Goal: Task Accomplishment & Management: Use online tool/utility

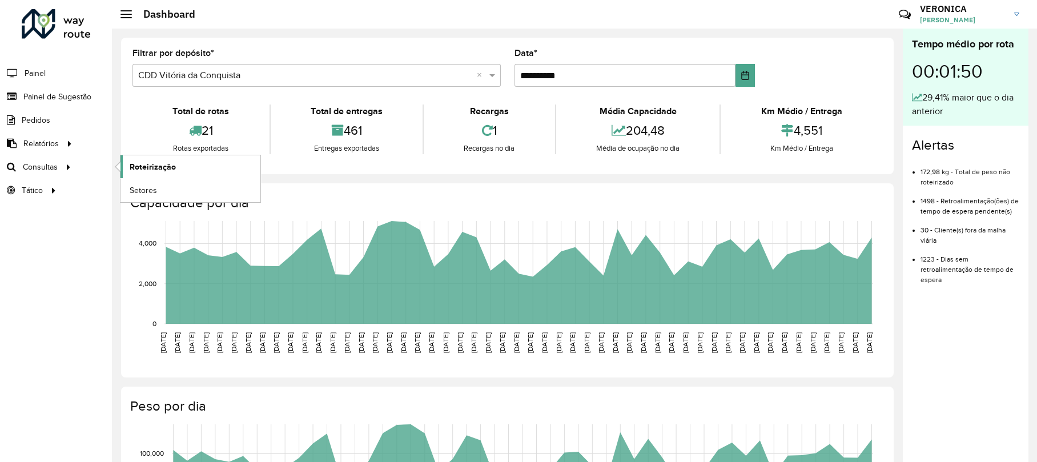
click at [174, 163] on span "Roteirização" at bounding box center [153, 167] width 46 height 12
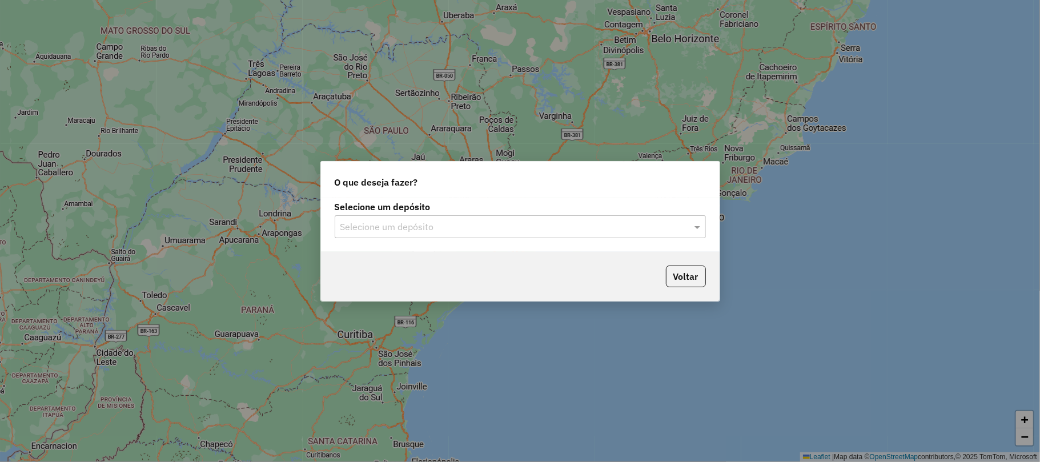
click at [450, 209] on label "Selecione um depósito" at bounding box center [520, 207] width 371 height 14
click at [449, 220] on input "text" at bounding box center [508, 227] width 337 height 14
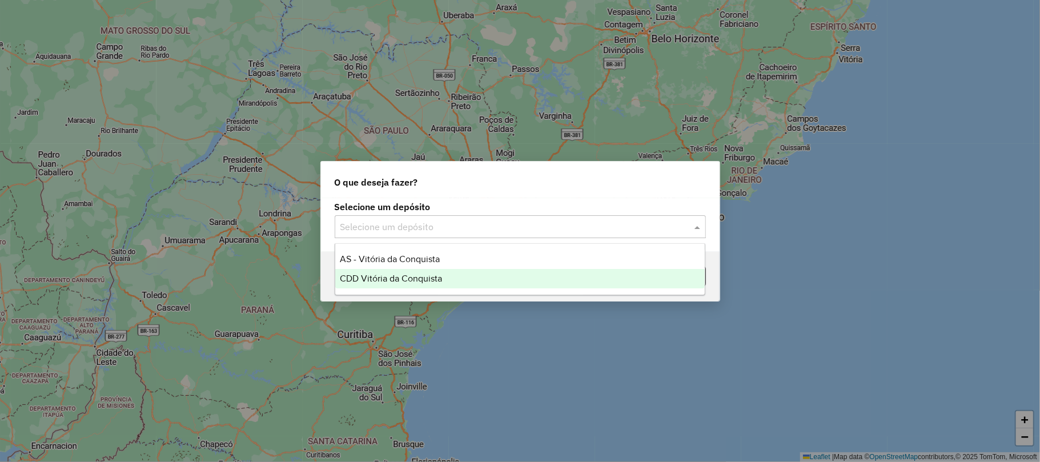
click at [416, 277] on span "CDD Vitória da Conquista" at bounding box center [391, 278] width 102 height 10
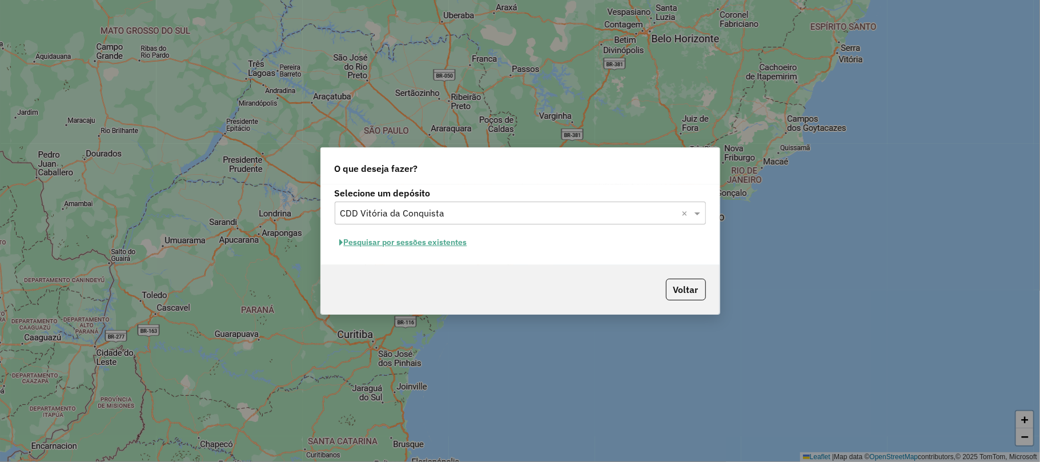
click at [412, 243] on button "Pesquisar por sessões existentes" at bounding box center [404, 243] width 138 height 18
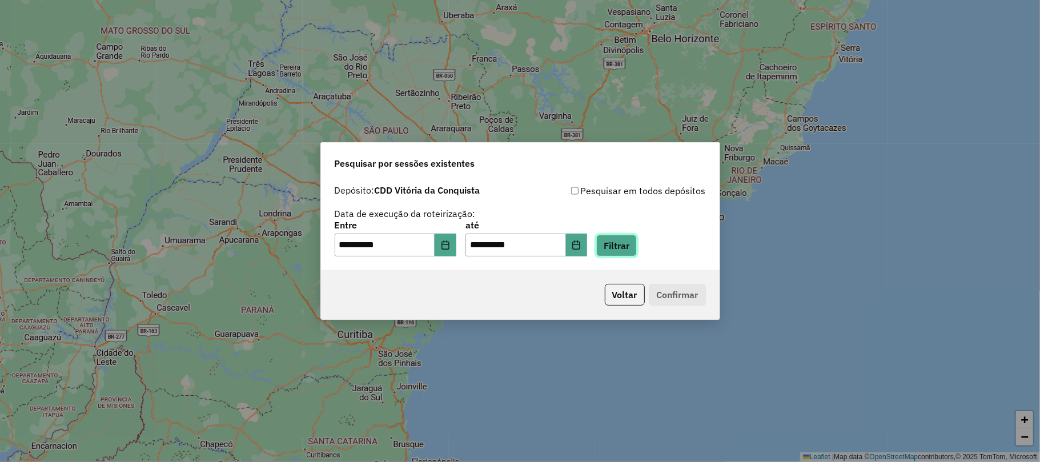
click at [627, 247] on button "Filtrar" at bounding box center [616, 246] width 41 height 22
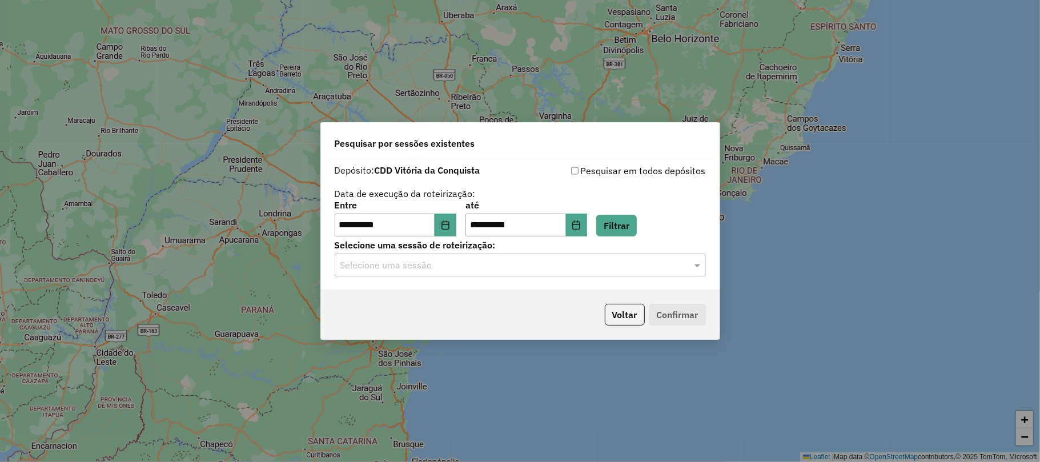
click at [489, 266] on input "text" at bounding box center [508, 266] width 337 height 14
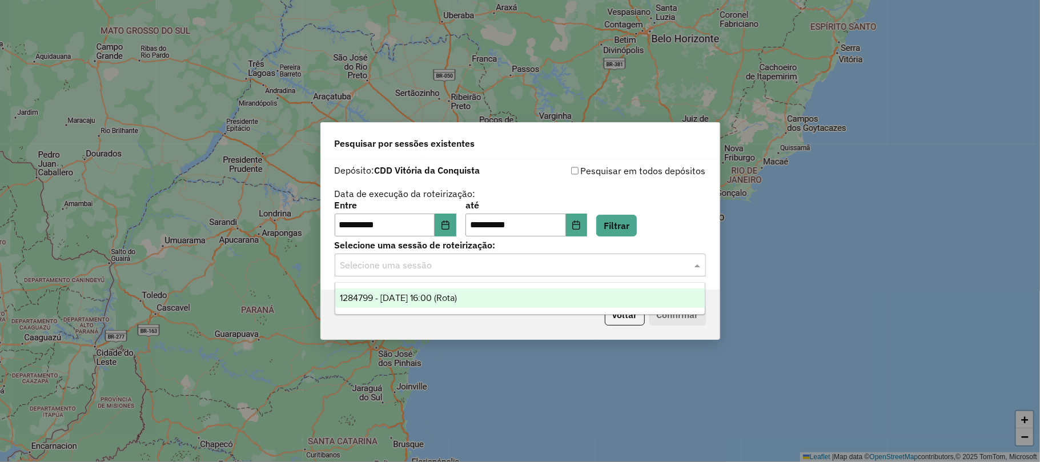
click at [384, 304] on div "1284799 - 29/09/2025 16:00 (Rota)" at bounding box center [519, 297] width 369 height 19
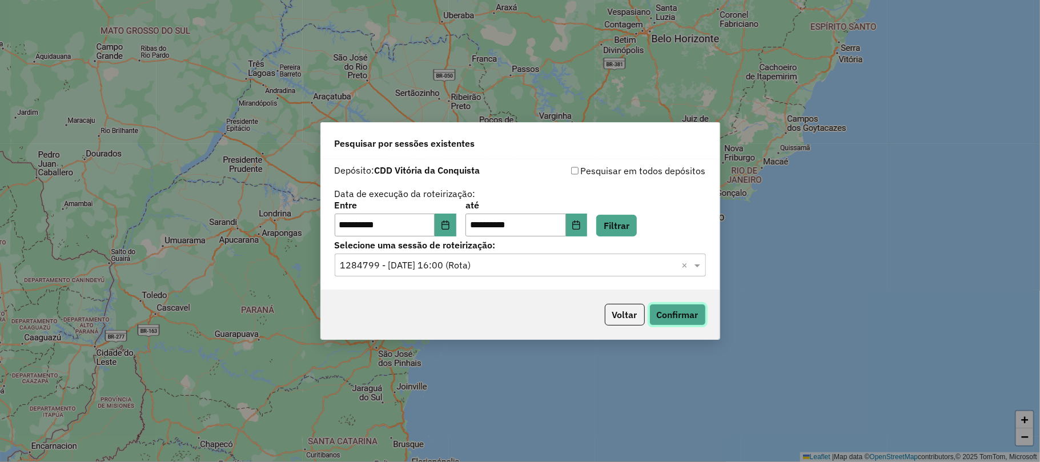
click at [683, 315] on button "Confirmar" at bounding box center [677, 315] width 57 height 22
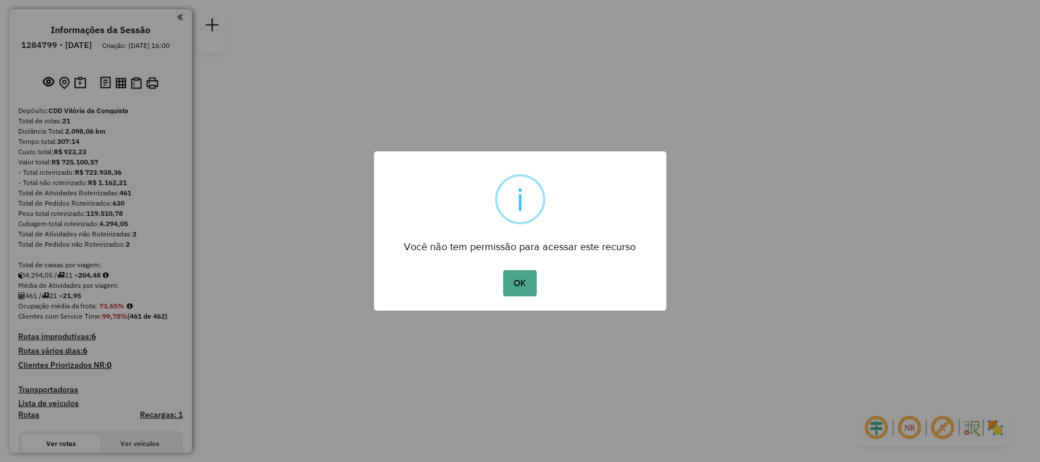
drag, startPoint x: 540, startPoint y: 286, endPoint x: 529, endPoint y: 289, distance: 11.8
click at [541, 287] on div "OK No Cancel" at bounding box center [520, 283] width 292 height 32
click at [529, 289] on button "OK" at bounding box center [520, 283] width 34 height 26
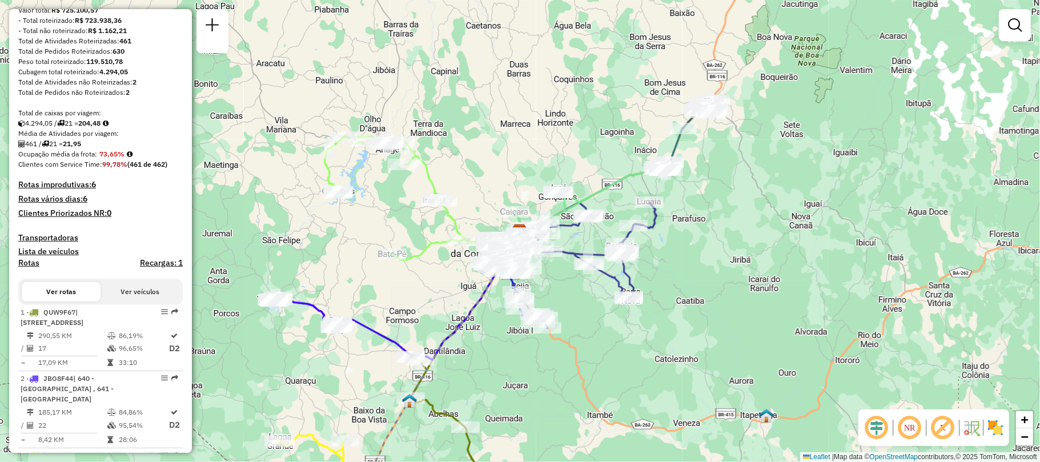
scroll to position [304, 0]
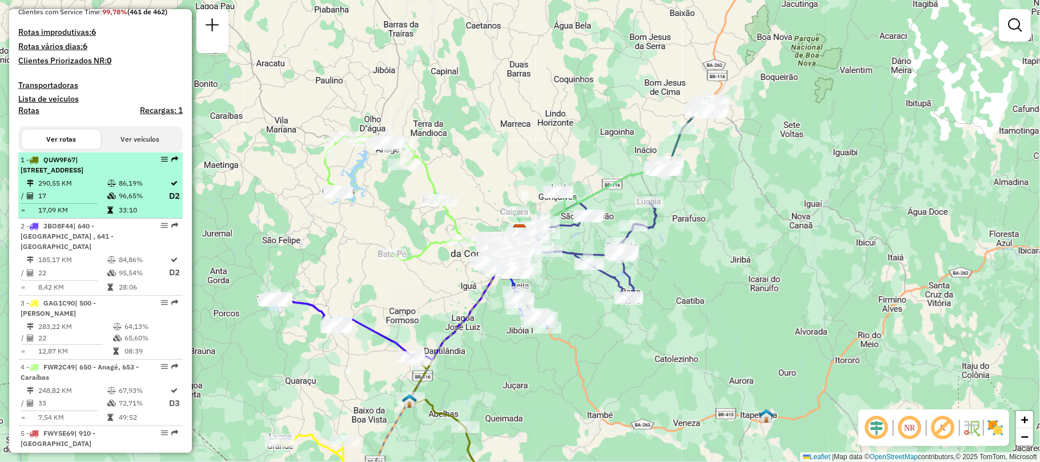
click at [155, 163] on div at bounding box center [161, 159] width 34 height 7
select select "**********"
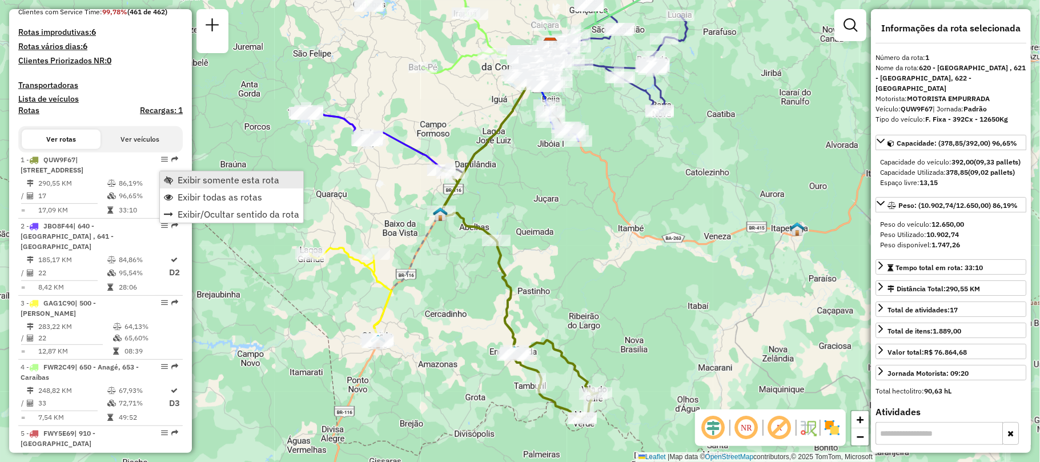
click at [195, 176] on span "Exibir somente esta rota" at bounding box center [229, 179] width 102 height 9
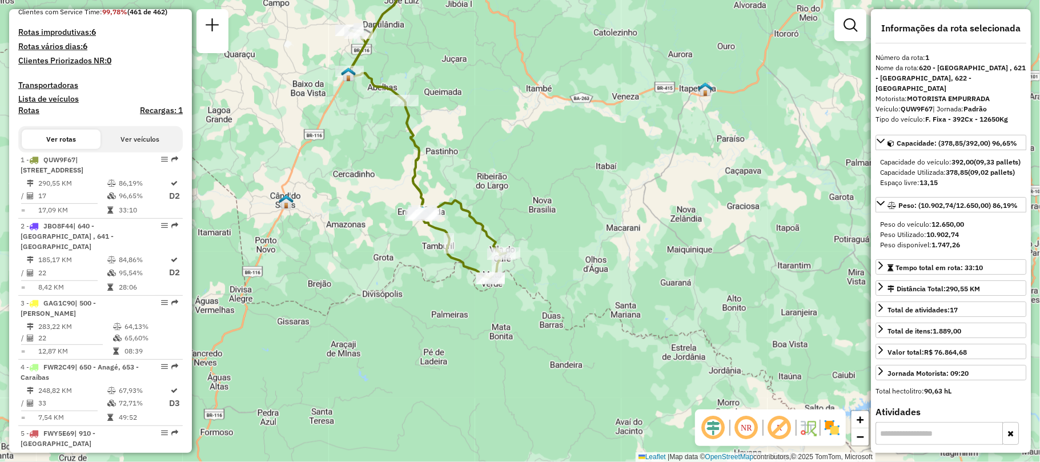
drag, startPoint x: 606, startPoint y: 293, endPoint x: 514, endPoint y: 153, distance: 167.4
click at [514, 153] on div "Janela de atendimento Grade de atendimento Capacidade Transportadoras Veículos …" at bounding box center [520, 231] width 1040 height 462
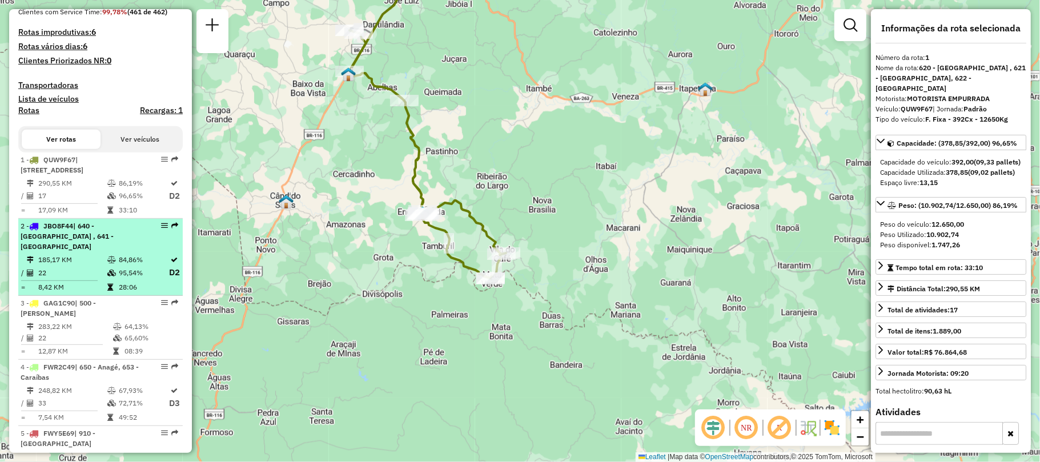
click at [78, 265] on td "185,17 KM" at bounding box center [72, 259] width 69 height 11
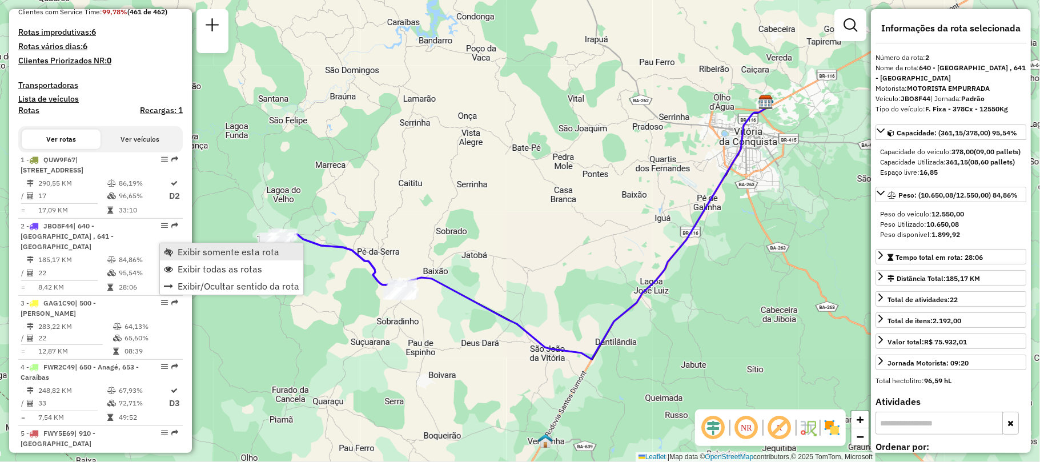
click at [172, 251] on span "Exibir somente esta rota" at bounding box center [168, 251] width 9 height 9
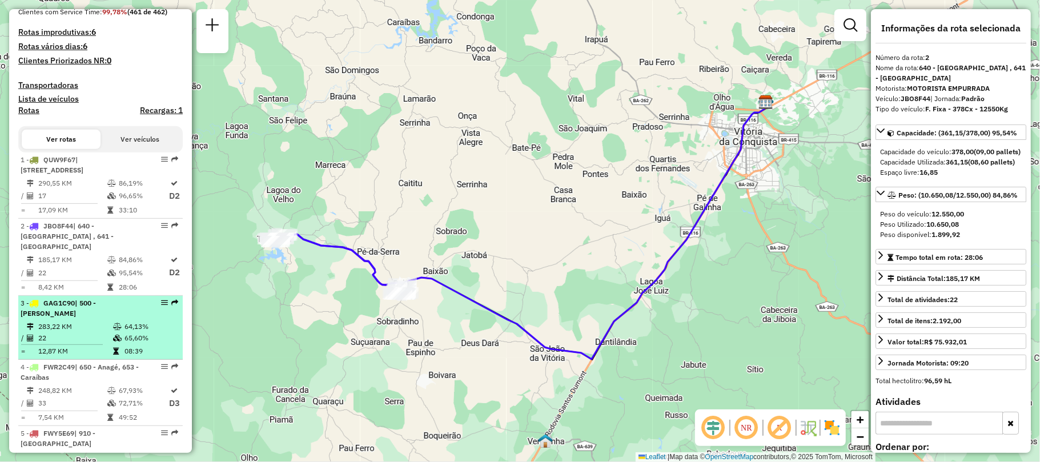
click at [71, 329] on li "3 - GAG1C90 | 500 - Cândido Sales 283,22 KM 64,13% / 22 65,60% = 12,87 KM 08:39" at bounding box center [100, 328] width 164 height 64
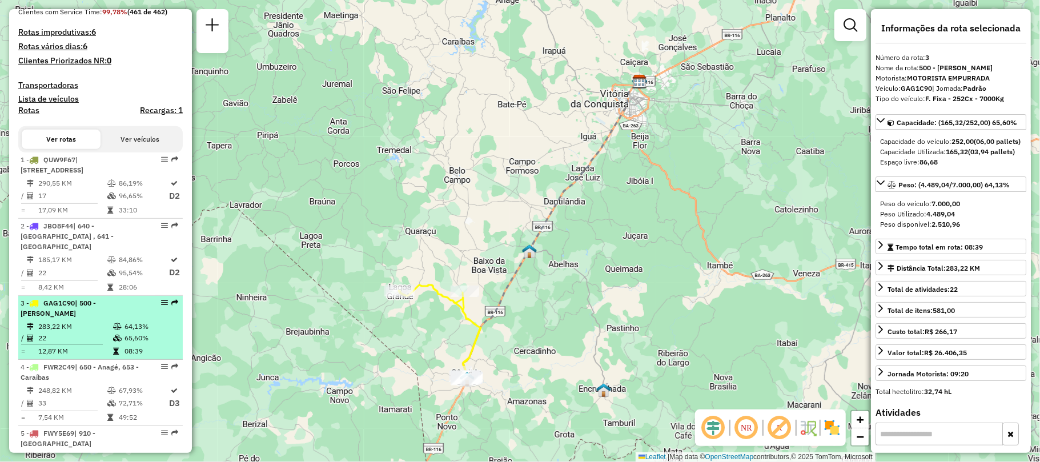
click at [162, 308] on div "3 - GAG1C90 | 500 - Cândido Sales" at bounding box center [101, 308] width 160 height 21
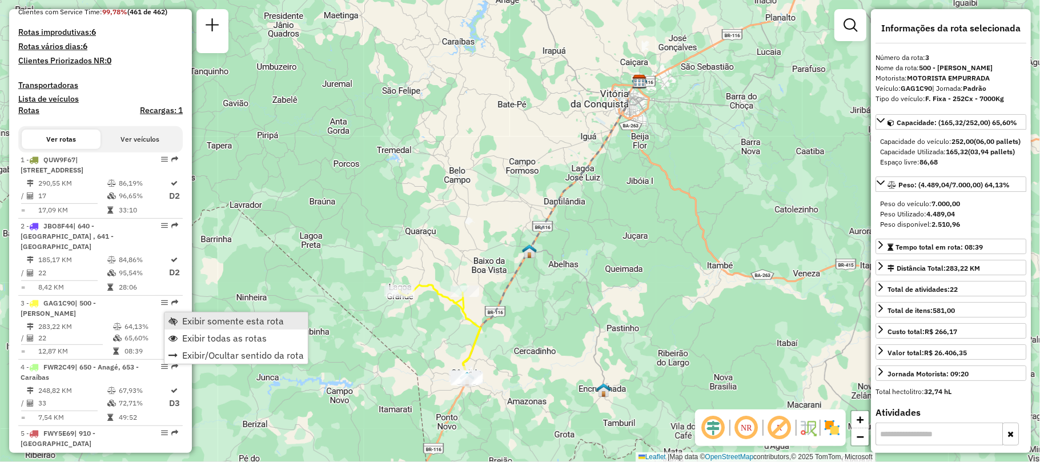
click at [179, 323] on link "Exibir somente esta rota" at bounding box center [235, 320] width 143 height 17
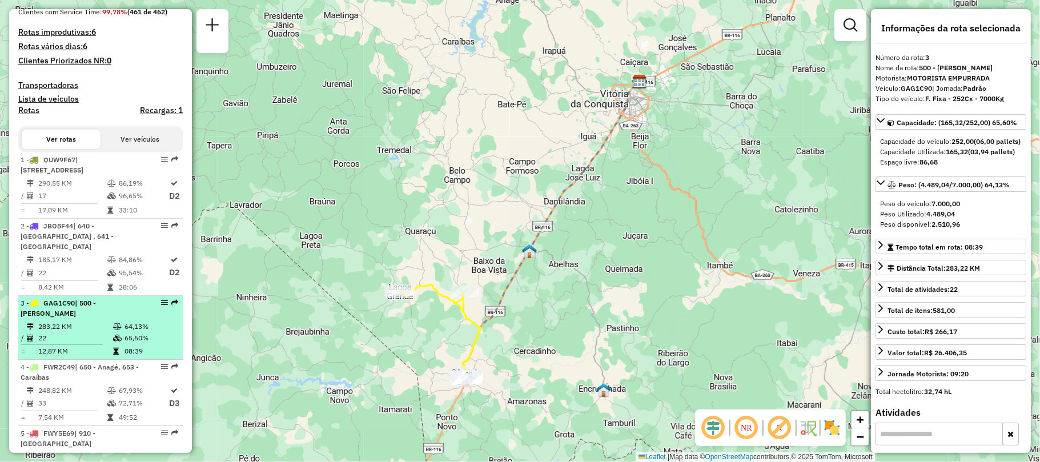
scroll to position [457, 0]
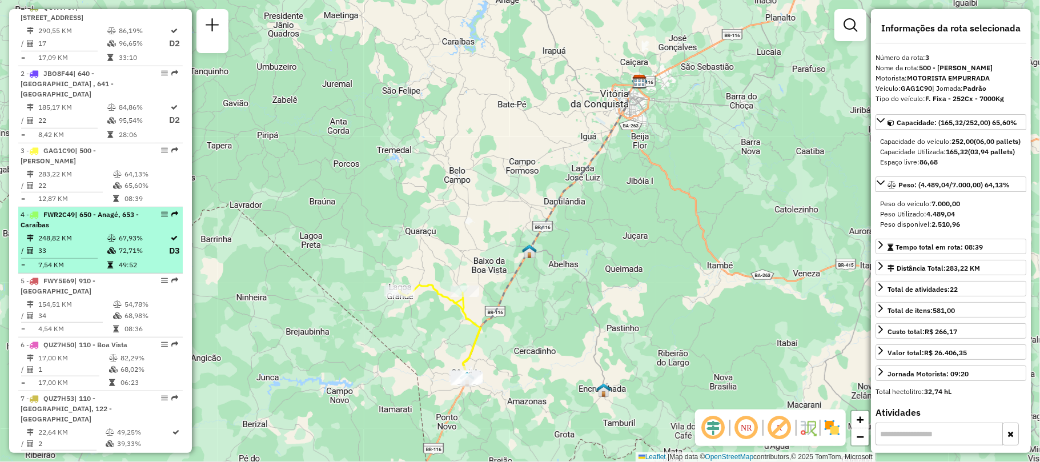
click at [62, 230] on div "4 - FWR2C49 | 650 - Anagé, 653 - Caraíbas" at bounding box center [81, 220] width 121 height 21
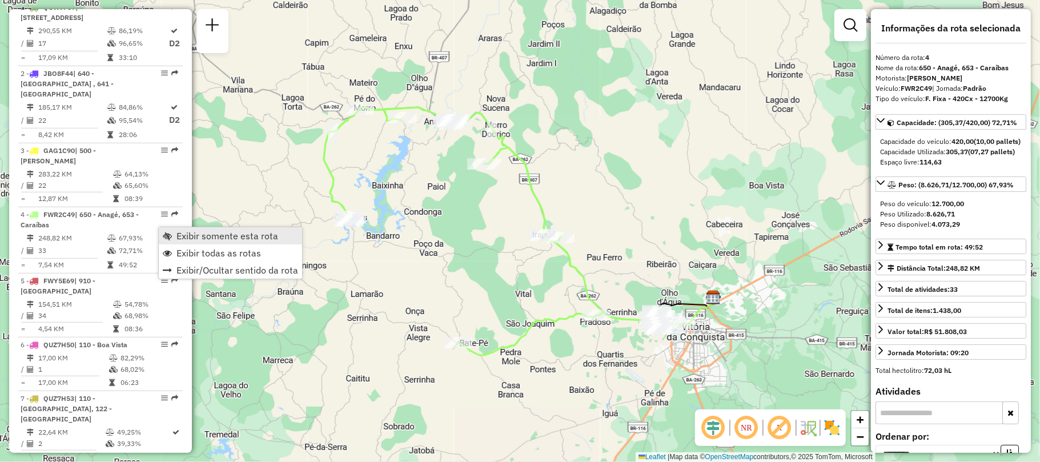
click at [175, 233] on link "Exibir somente esta rota" at bounding box center [230, 235] width 143 height 17
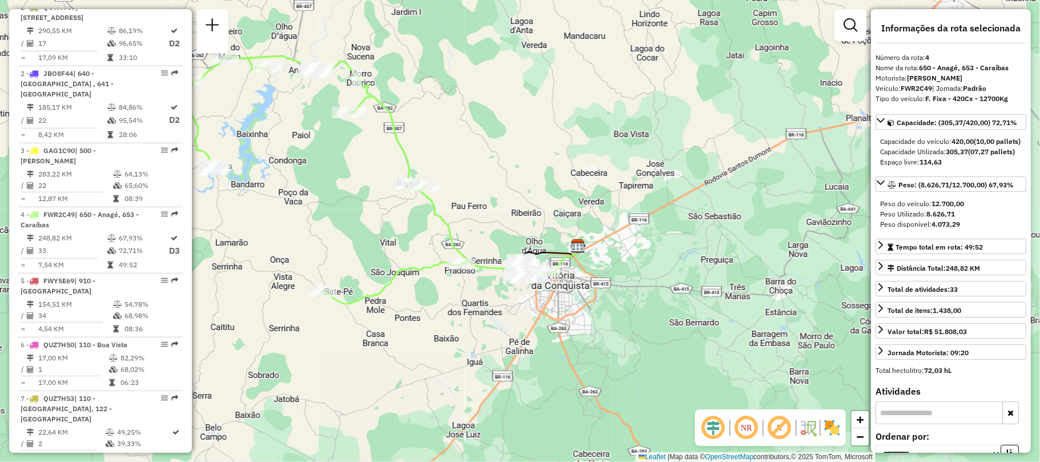
drag, startPoint x: 615, startPoint y: 332, endPoint x: 485, endPoint y: 277, distance: 140.9
click at [485, 277] on div "Janela de atendimento Grade de atendimento Capacidade Transportadoras Veículos …" at bounding box center [520, 231] width 1040 height 462
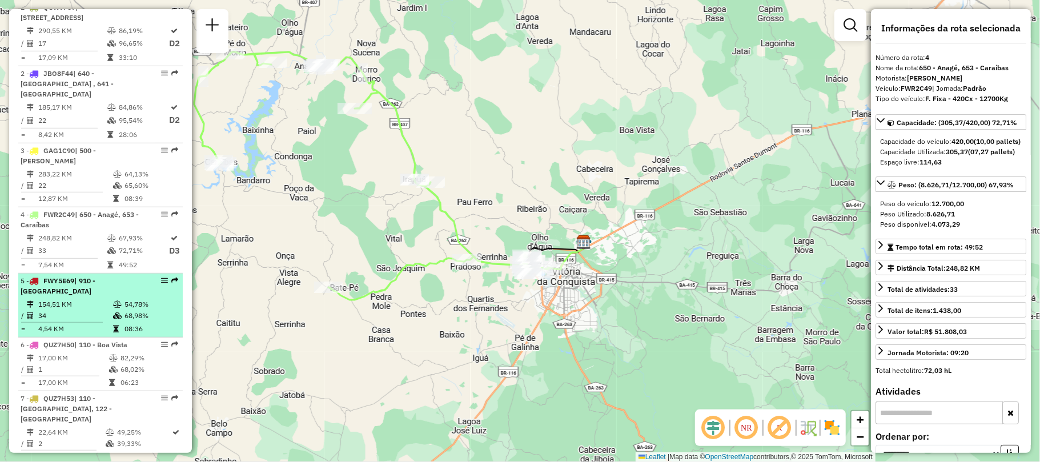
click at [100, 310] on td "154,51 KM" at bounding box center [75, 304] width 75 height 11
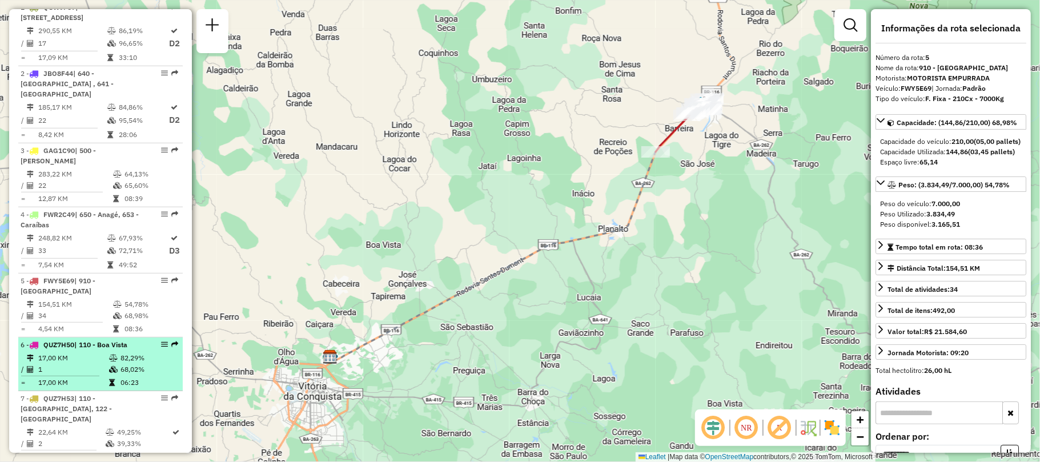
click at [74, 364] on td "17,00 KM" at bounding box center [73, 357] width 71 height 11
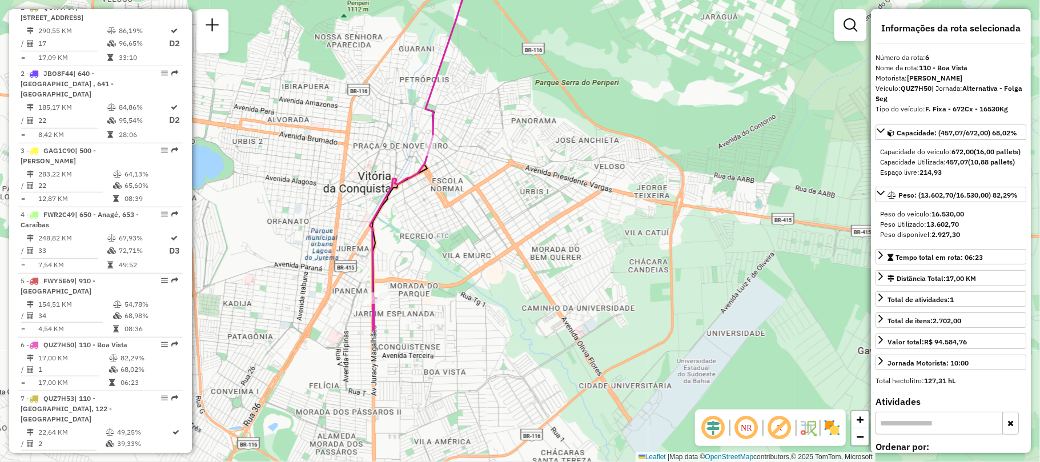
drag, startPoint x: 368, startPoint y: 322, endPoint x: 311, endPoint y: 212, distance: 123.9
click at [311, 212] on div "Janela de atendimento Grade de atendimento Capacidade Transportadoras Veículos …" at bounding box center [520, 231] width 1040 height 462
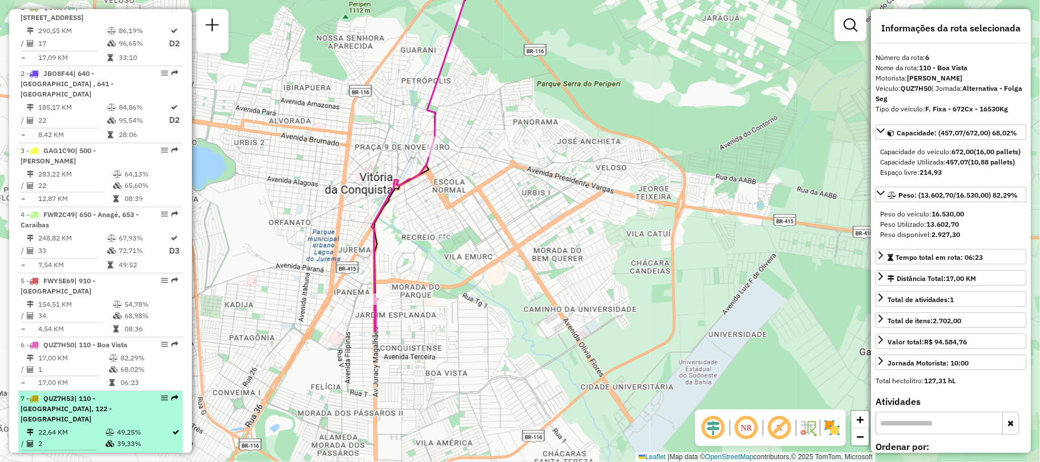
click at [92, 419] on div "7 - QUZ7H53 | 110 - Boa Vista, 122 - Bateias" at bounding box center [81, 408] width 121 height 31
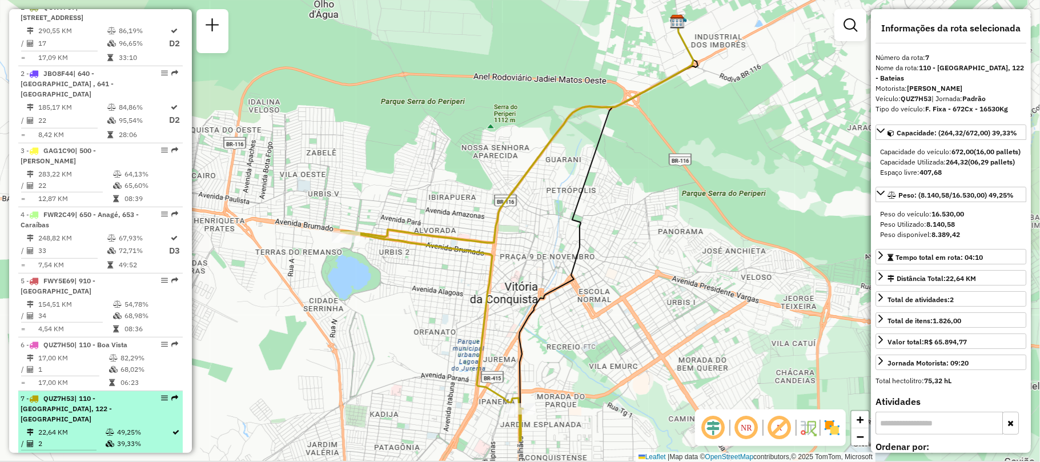
scroll to position [609, 0]
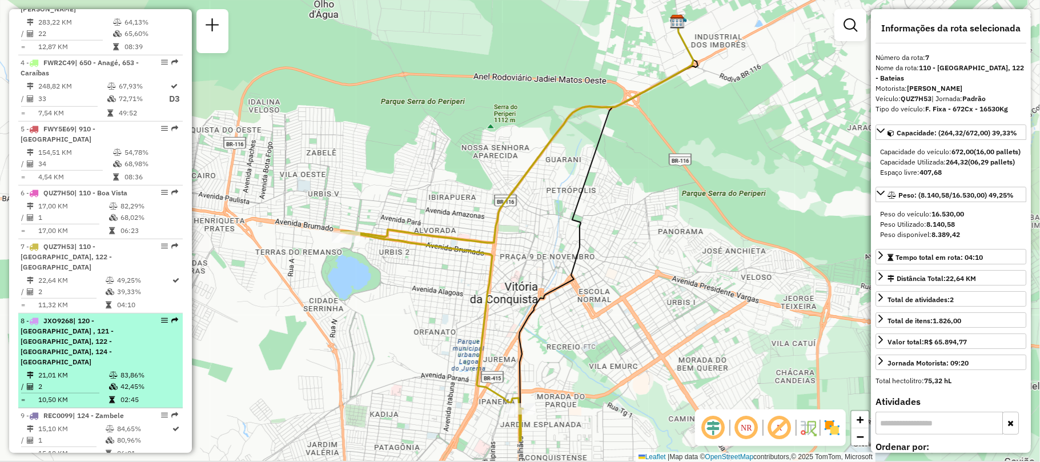
click at [97, 341] on div "8 - JXO9268 | 120 - Patagónia , 121 - Patagônia, 122 - Bateias, 124 - Zambele" at bounding box center [81, 341] width 121 height 51
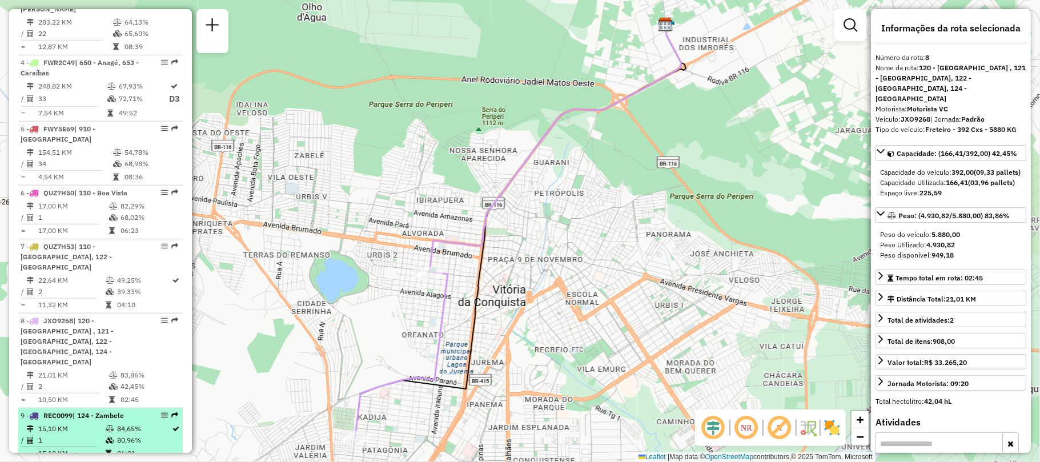
scroll to position [685, 0]
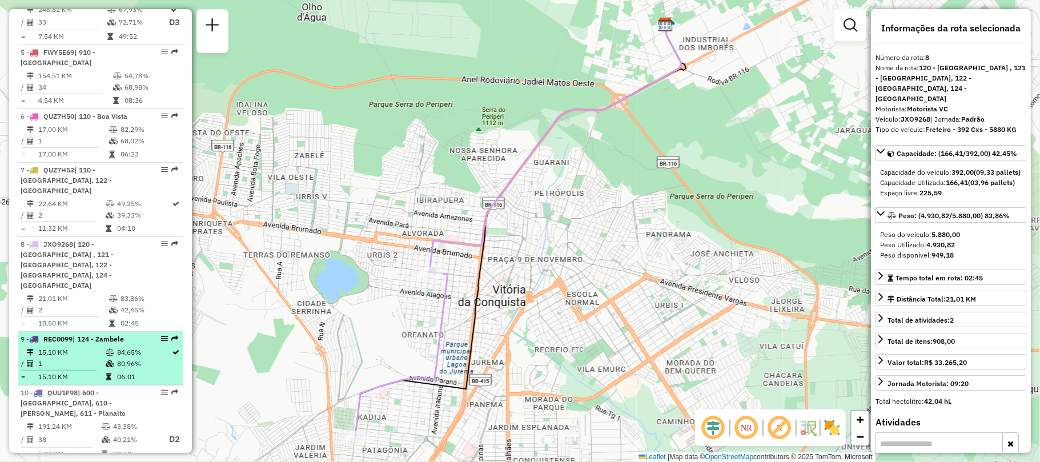
click at [67, 347] on td "15,10 KM" at bounding box center [71, 352] width 67 height 11
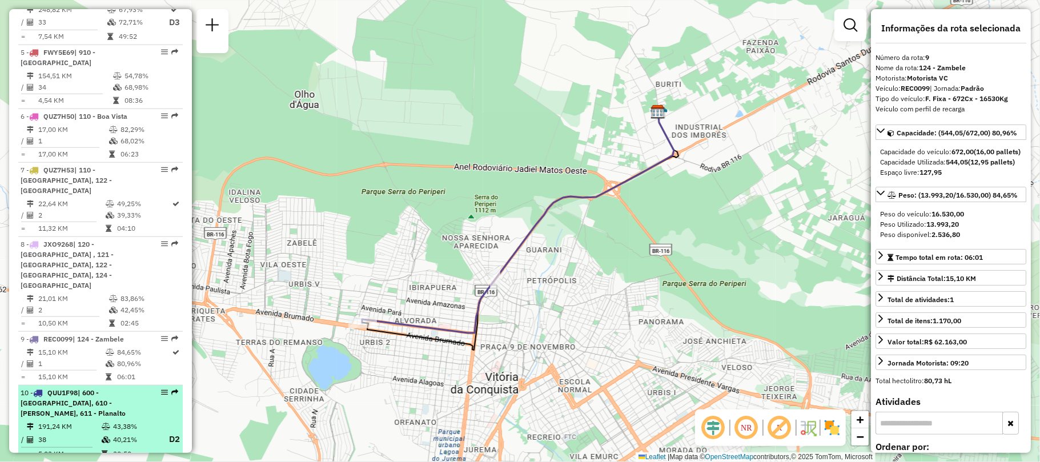
click at [122, 421] on td "43,38%" at bounding box center [135, 426] width 46 height 11
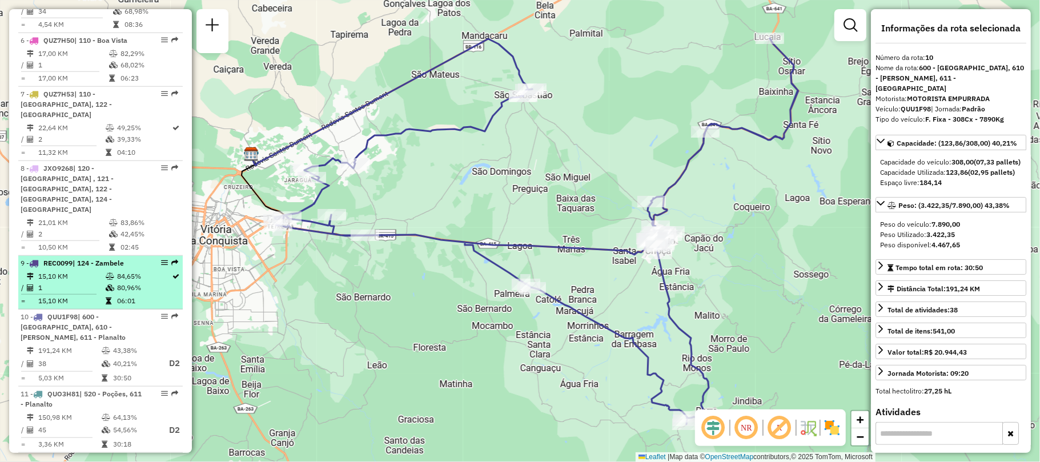
scroll to position [837, 0]
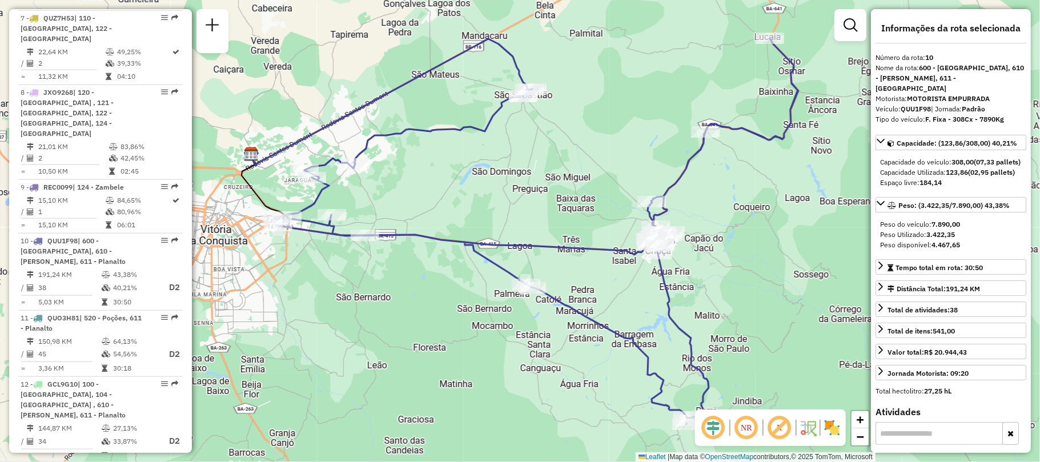
click at [14, 245] on div "Depósito: CDD Vitória da Conquista Total de rotas: 21 Distância Total: 2.098,06…" at bounding box center [101, 231] width 174 height 1924
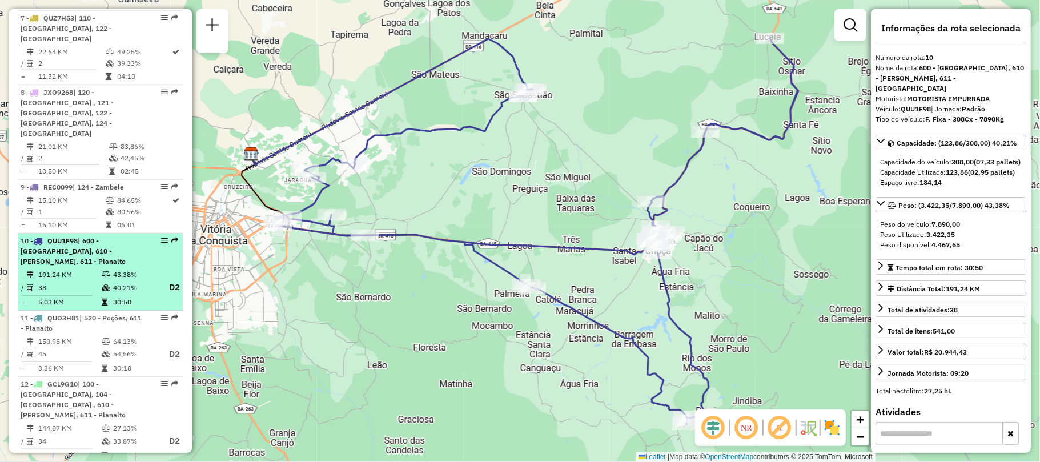
click at [44, 243] on span "| 600 - Barra do Choça, 610 - José Conçalves, 611 - Planalto" at bounding box center [73, 250] width 105 height 29
click at [78, 247] on li "10 - QUU1F98 | 600 - Barra do Choça, 610 - José Conçalves, 611 - Planalto 191,2…" at bounding box center [100, 272] width 164 height 77
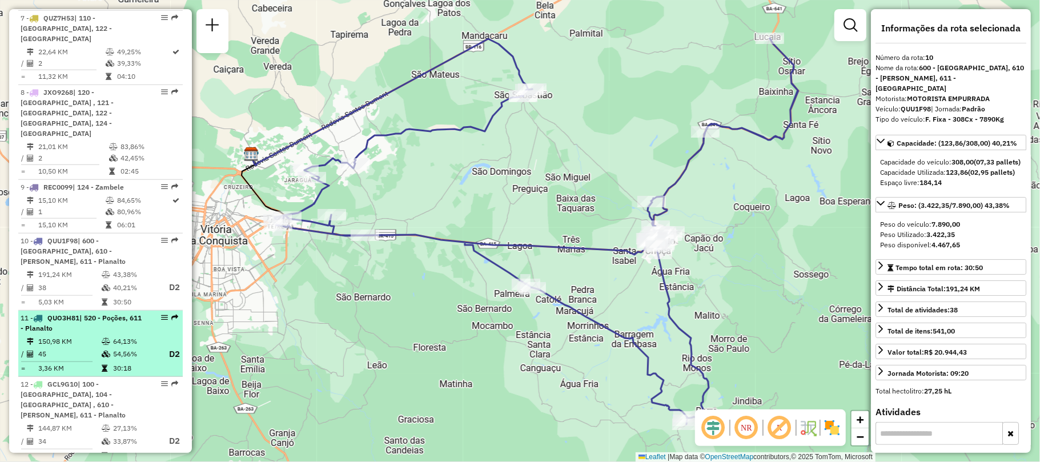
click at [82, 313] on div "11 - QUO3H81 | 520 - Poções, 611 - Planalto" at bounding box center [81, 323] width 121 height 21
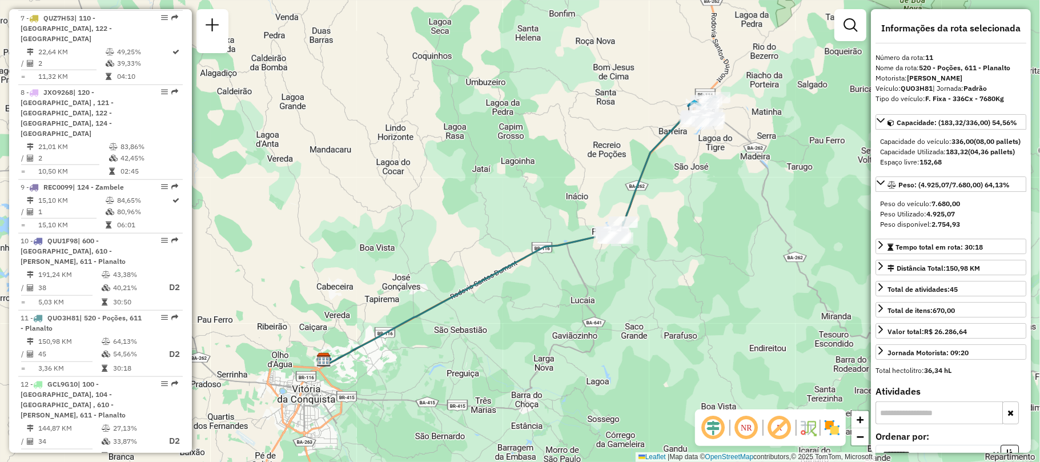
scroll to position [989, 0]
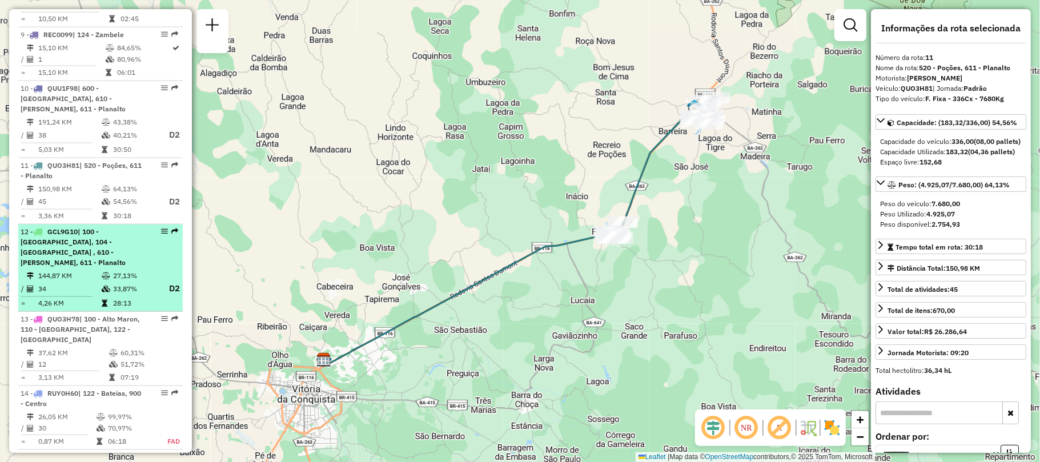
click at [96, 227] on div "12 - GCL9G10 | 100 - Alto Maron, 104 - Calçara , 610 - José Conçalves, 611 - Pl…" at bounding box center [81, 247] width 121 height 41
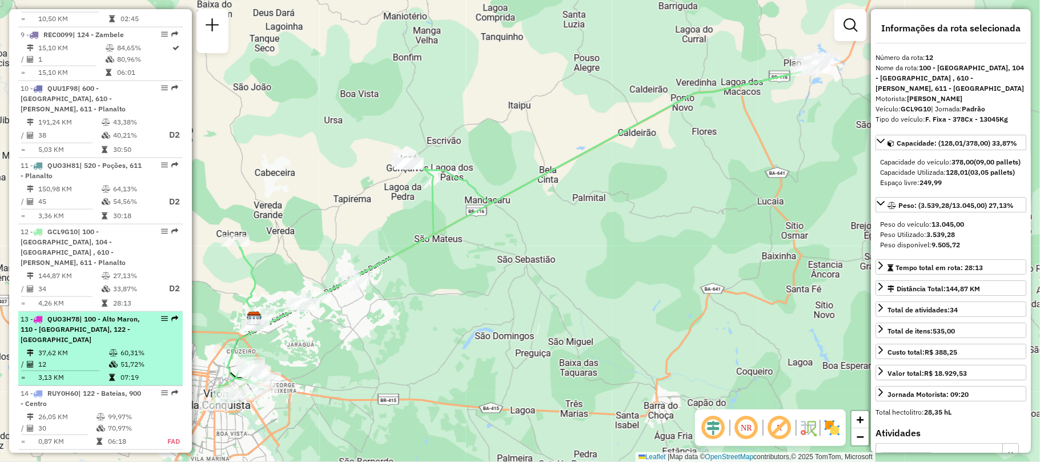
click at [72, 315] on span "QUO3H78" at bounding box center [63, 319] width 32 height 9
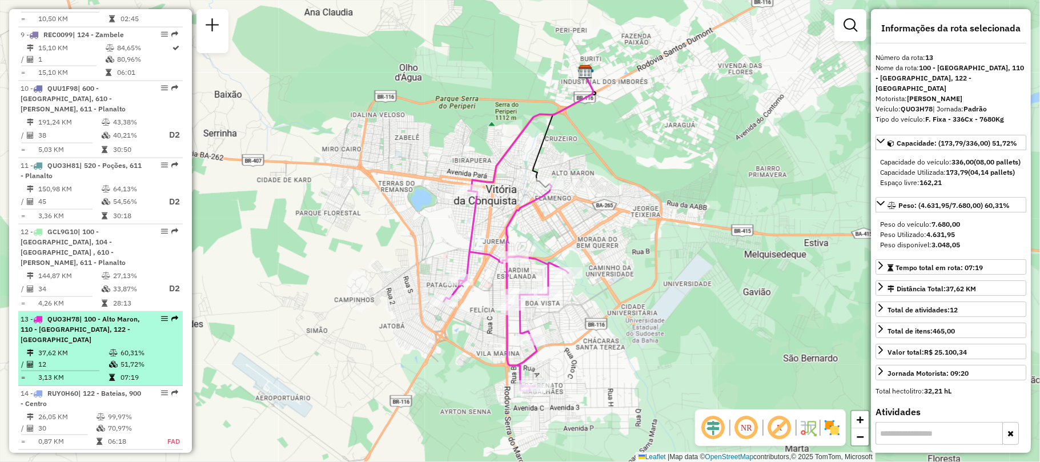
scroll to position [1065, 0]
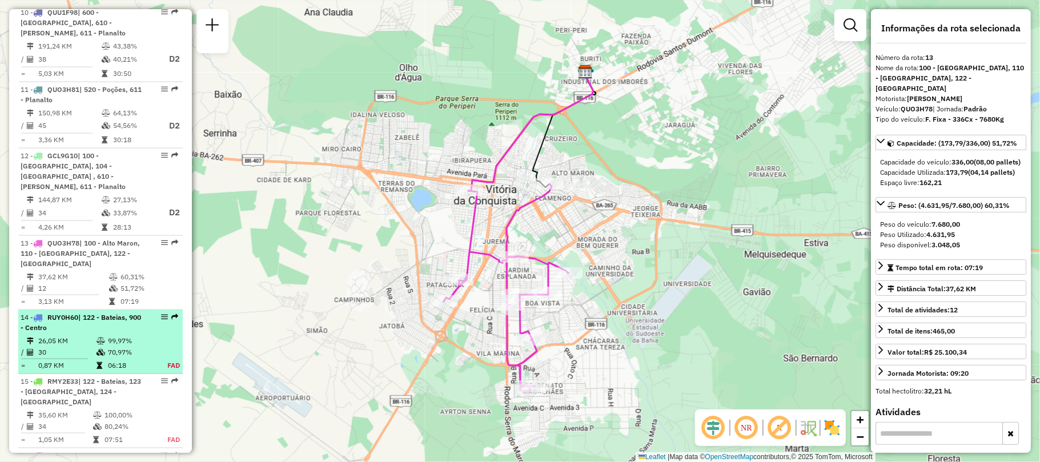
click at [96, 337] on icon at bounding box center [100, 340] width 9 height 7
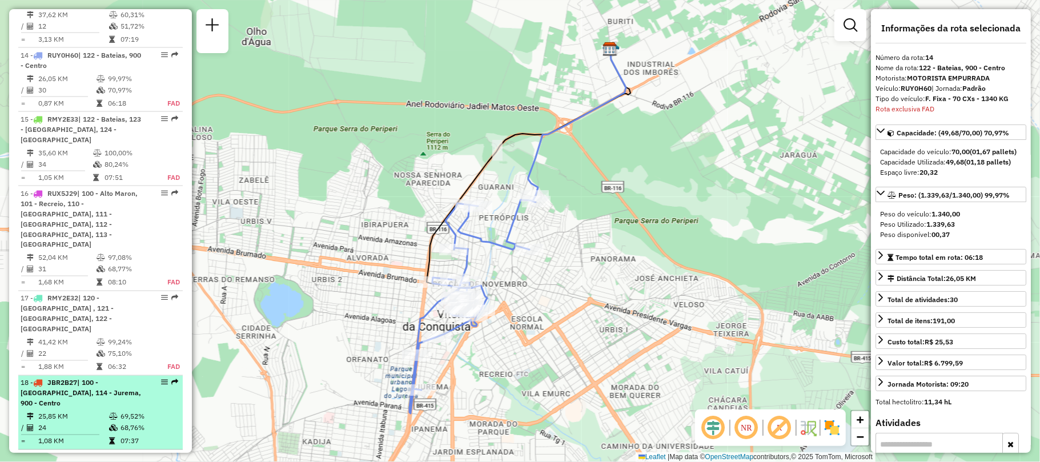
scroll to position [1480, 0]
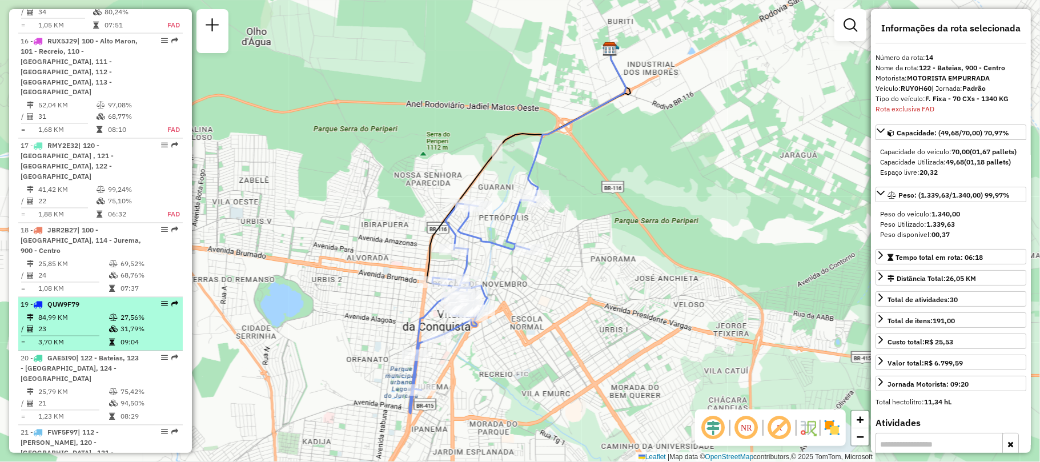
click at [91, 324] on td "23" at bounding box center [73, 329] width 71 height 11
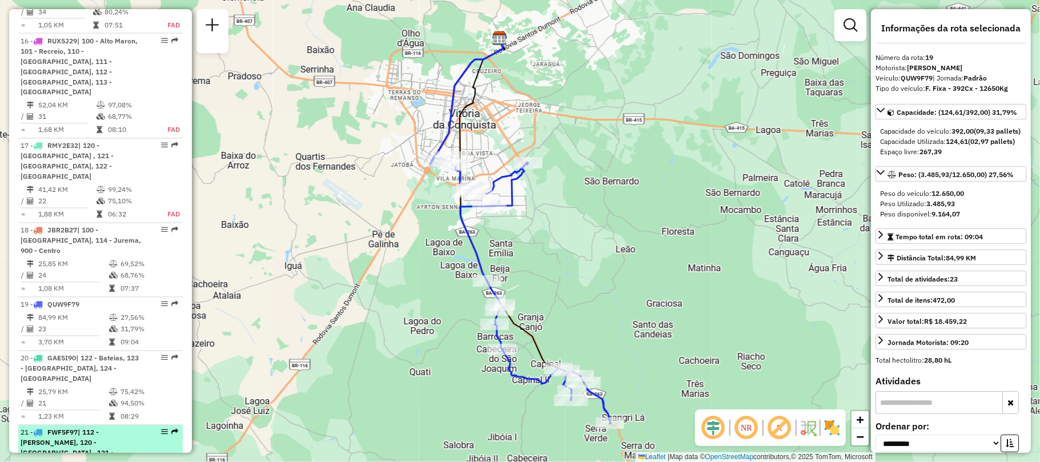
drag, startPoint x: 94, startPoint y: 340, endPoint x: 97, endPoint y: 349, distance: 9.6
click at [97, 428] on span "| 112 - Ayrton Senna, 120 - Patagónia , 121 - Patagônia, 122 - Bateias, 123 - I…" at bounding box center [67, 458] width 93 height 60
